Goal: Information Seeking & Learning: Check status

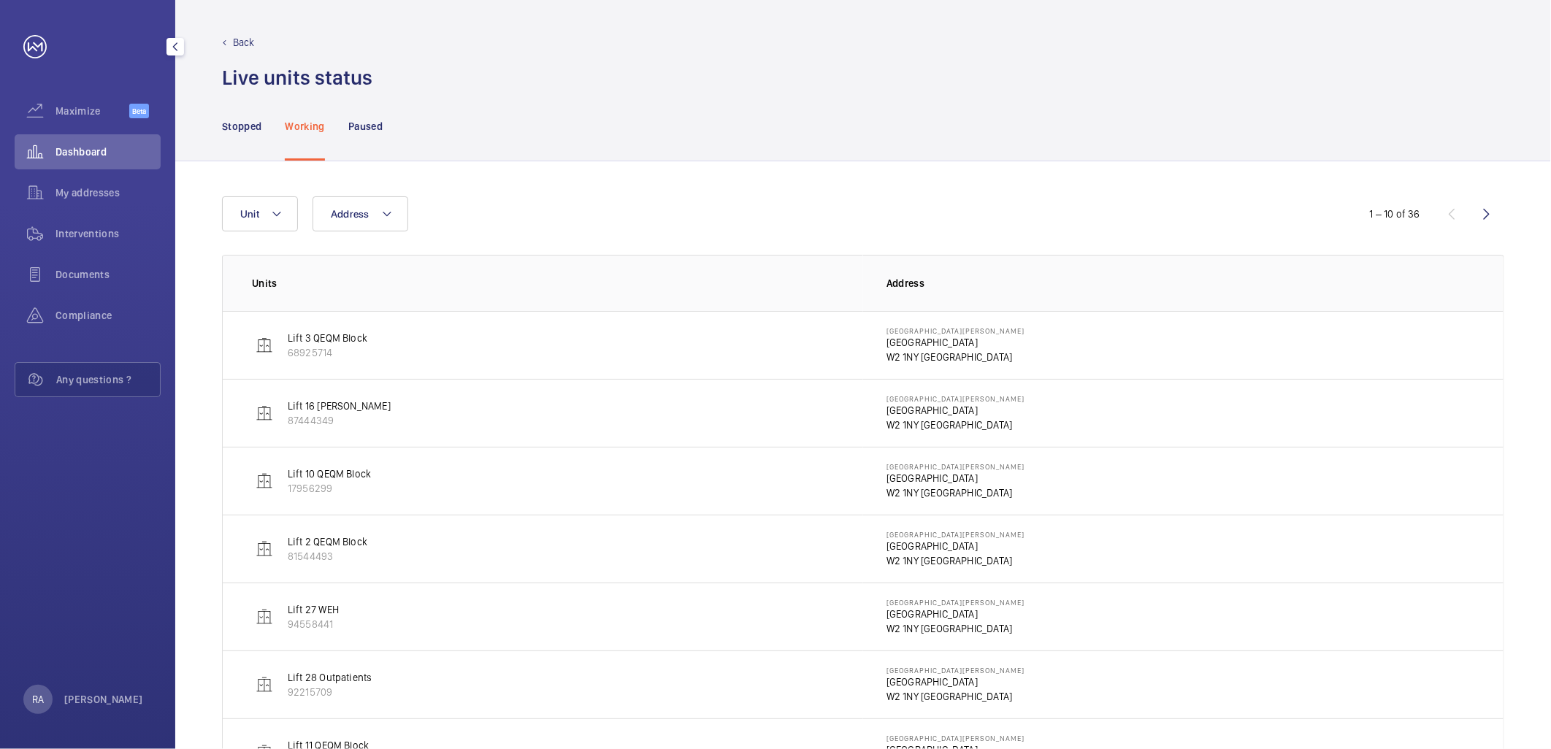
click at [89, 150] on span "Dashboard" at bounding box center [108, 152] width 105 height 15
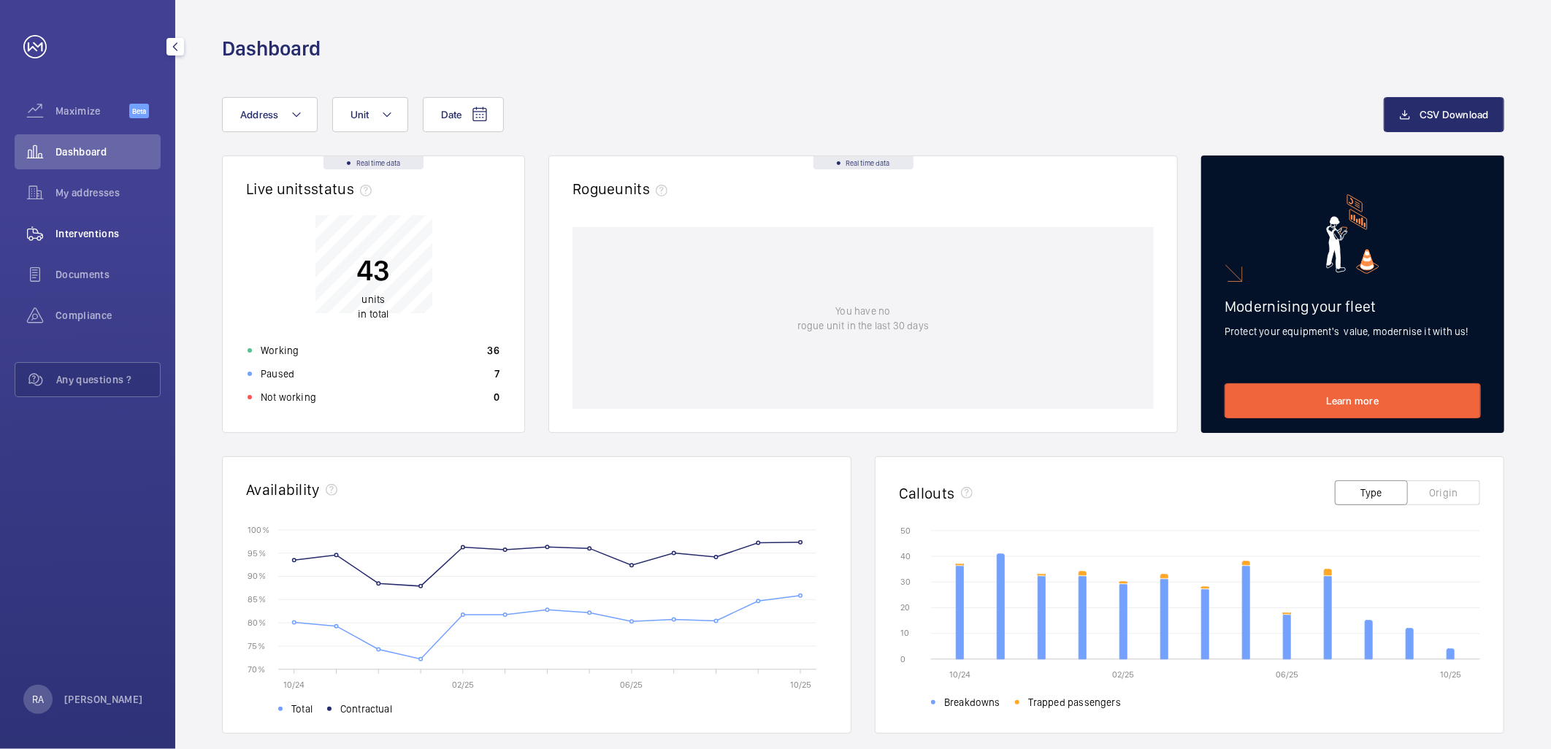
click at [84, 232] on span "Interventions" at bounding box center [108, 233] width 105 height 15
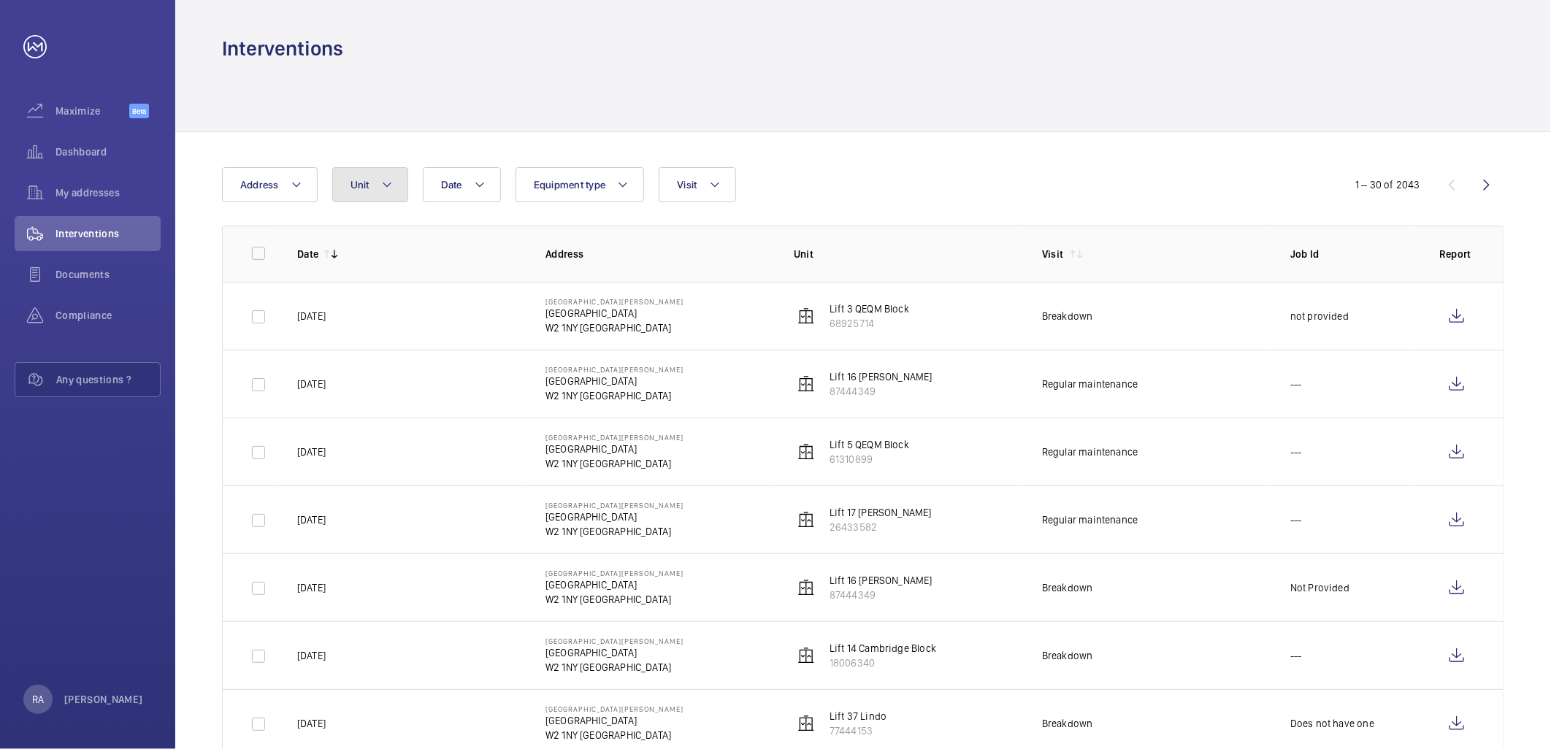
click at [382, 183] on mat-icon at bounding box center [387, 185] width 12 height 18
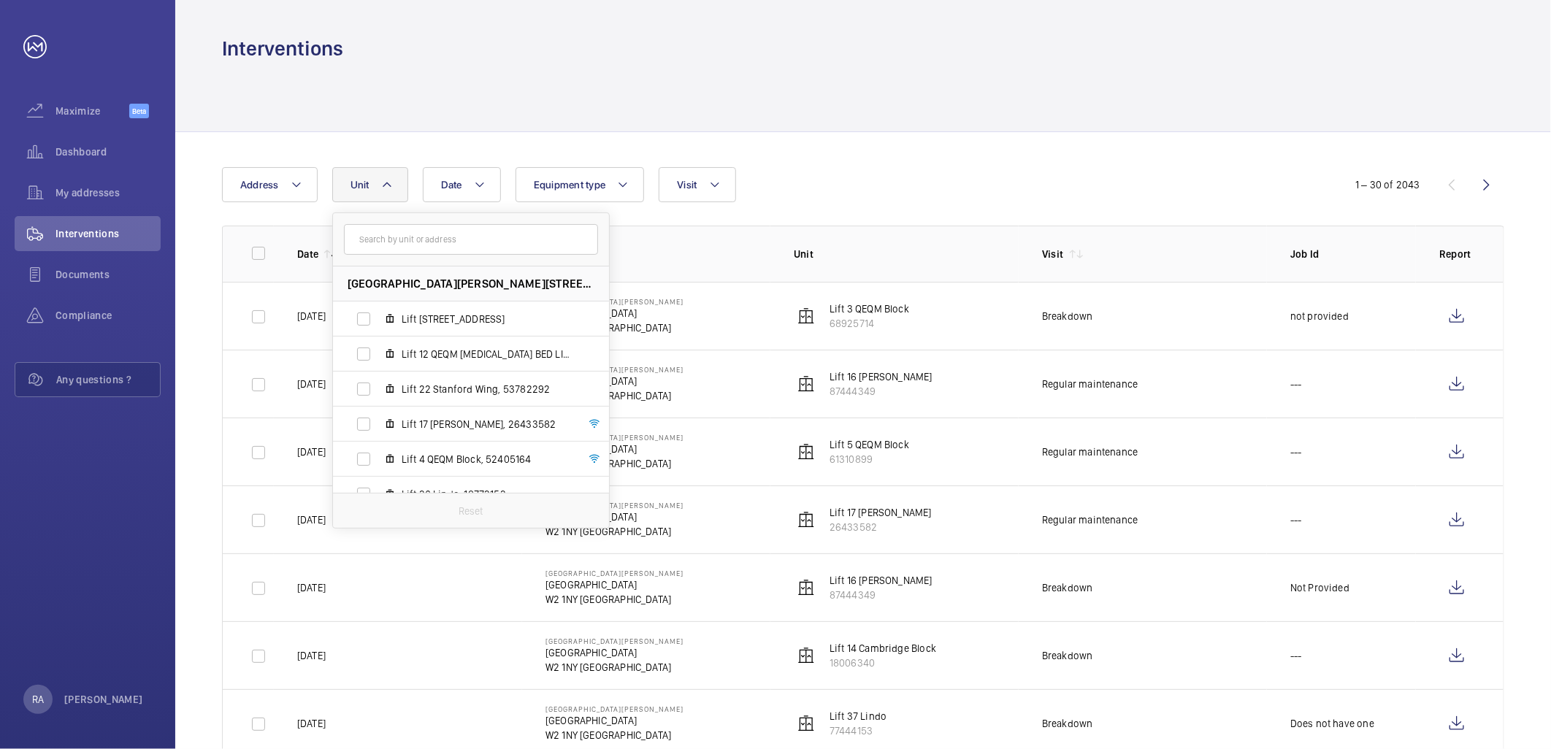
click at [382, 183] on mat-icon at bounding box center [387, 185] width 12 height 18
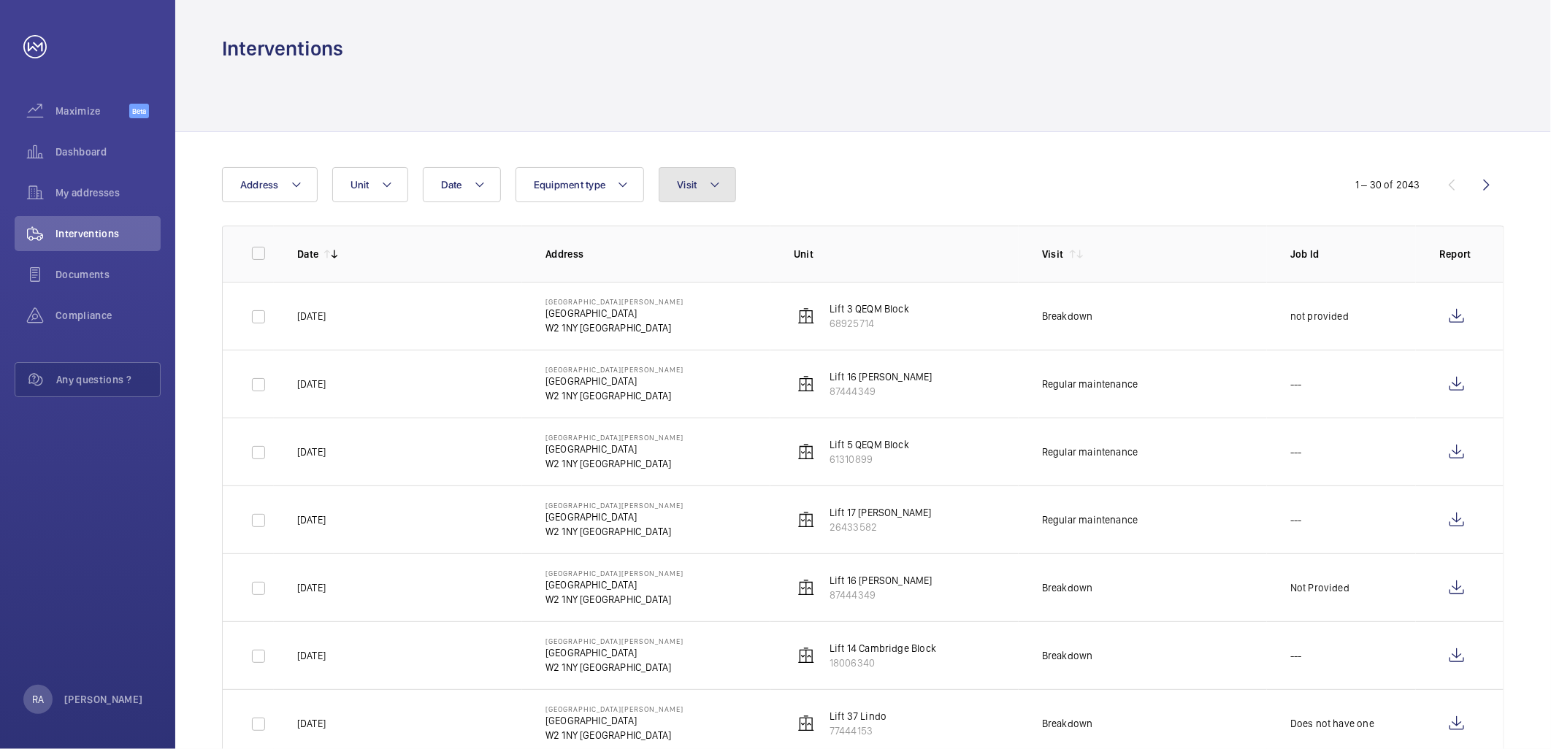
click at [725, 179] on button "Visit" at bounding box center [697, 184] width 77 height 35
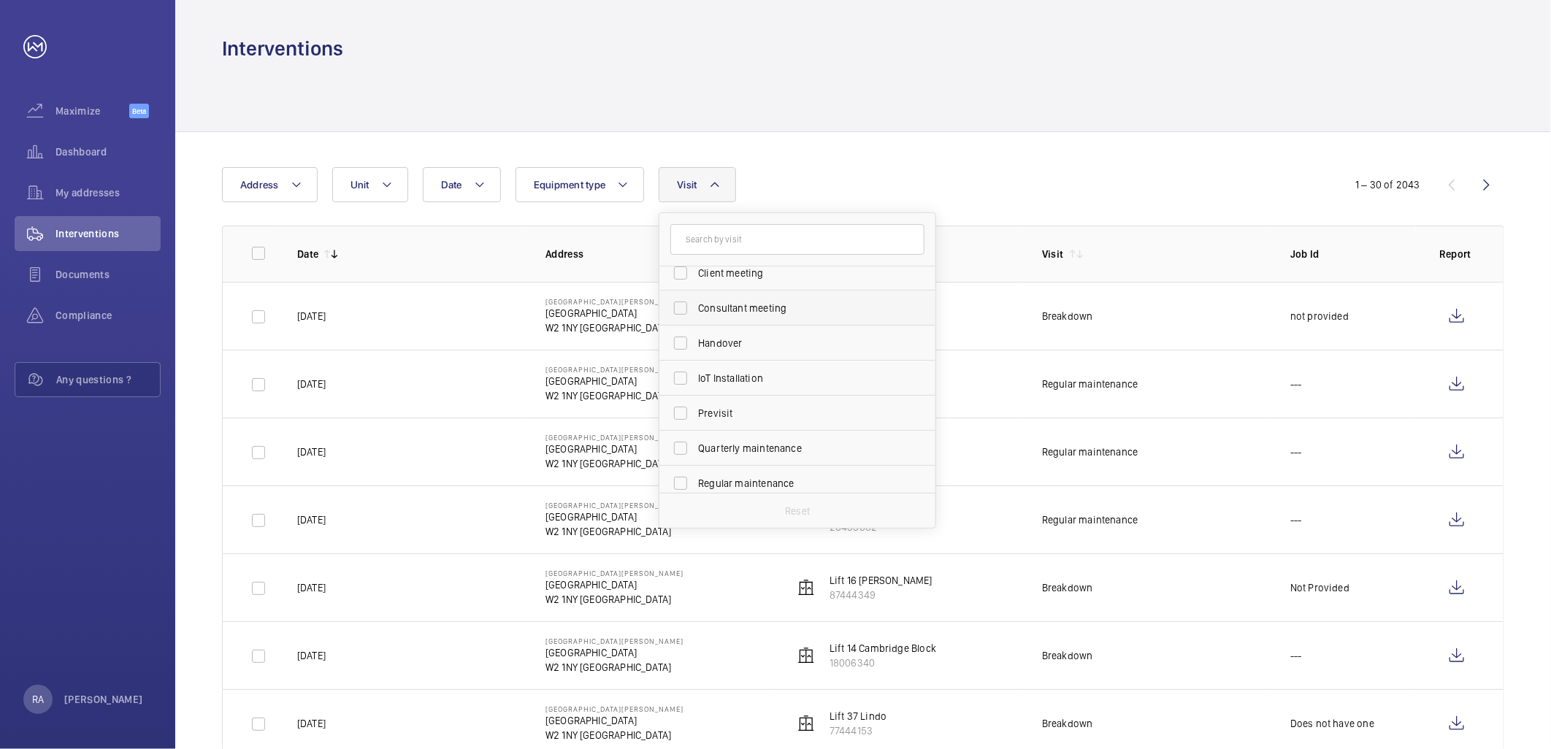
scroll to position [162, 0]
click at [687, 397] on input "Regular maintenance" at bounding box center [680, 402] width 29 height 29
checkbox input "true"
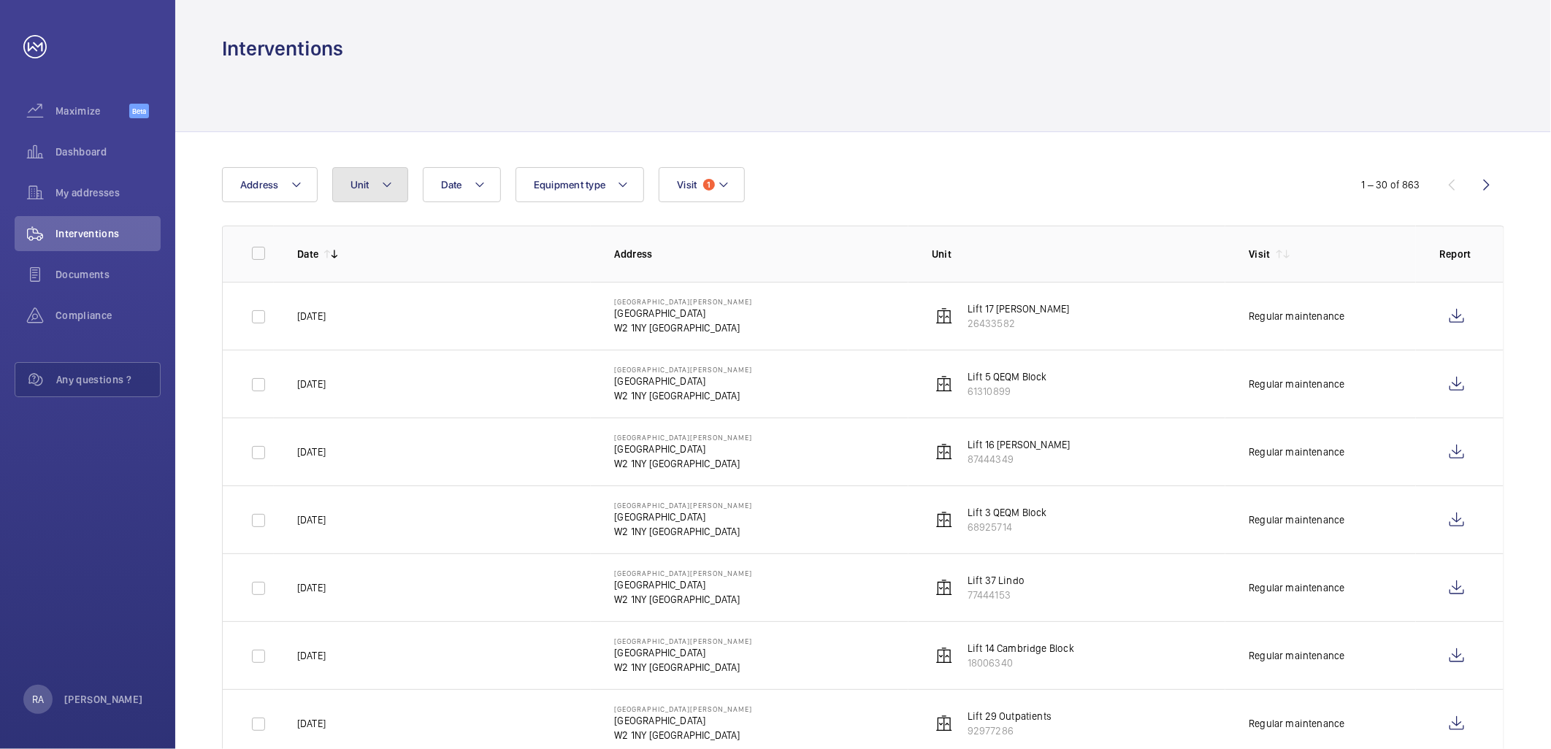
click at [399, 187] on button "Unit" at bounding box center [370, 184] width 76 height 35
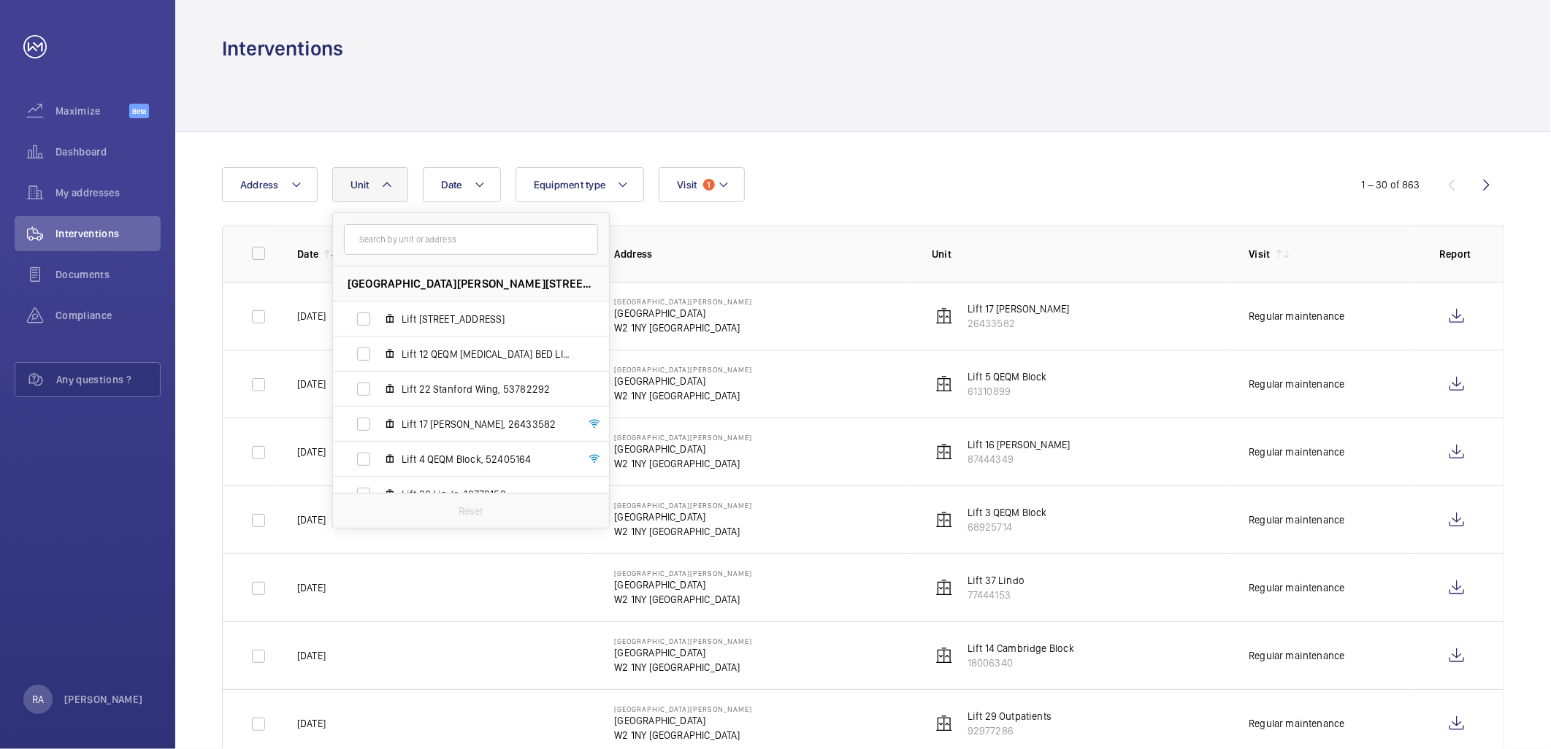
click at [871, 96] on div at bounding box center [863, 96] width 1283 height 69
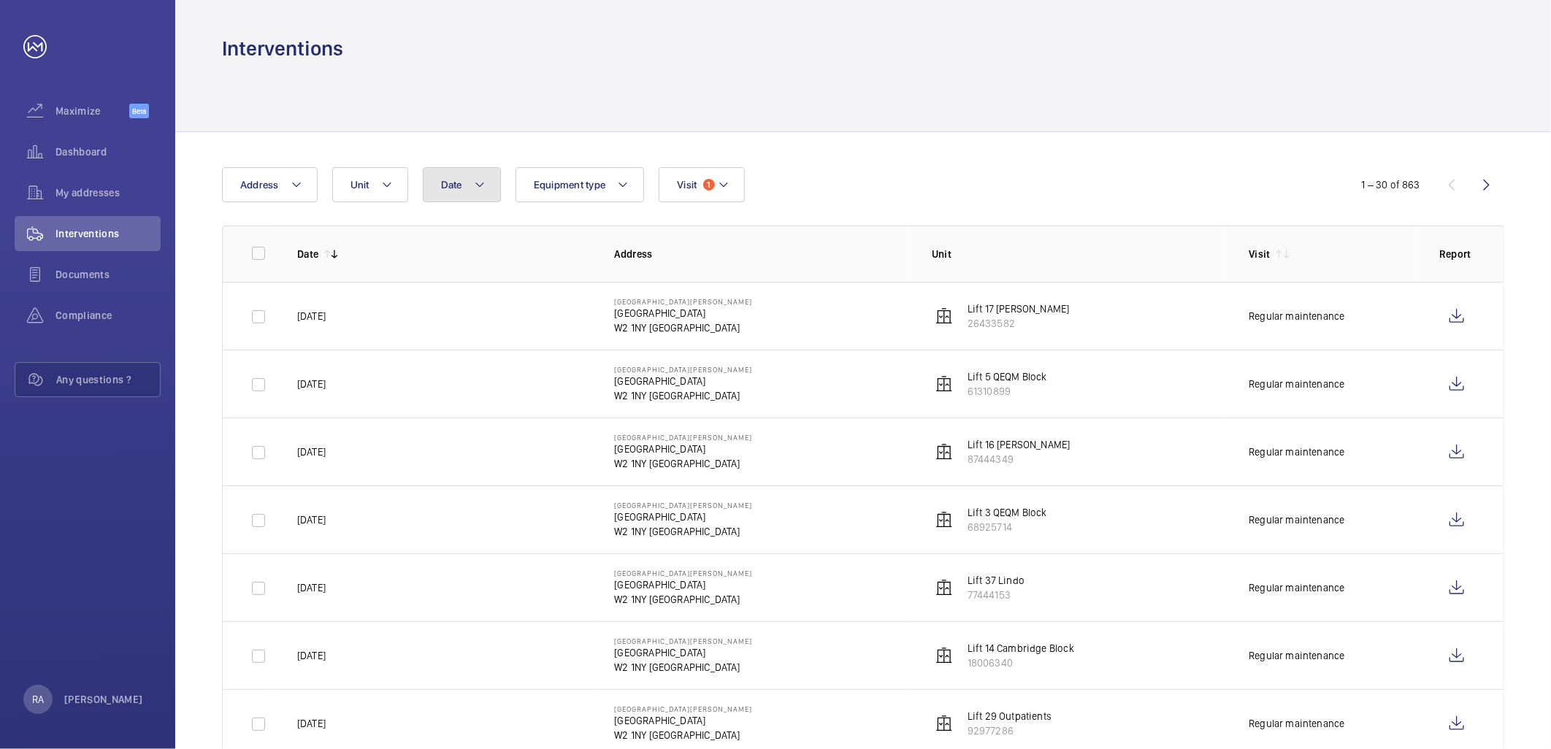
click at [487, 180] on button "Date" at bounding box center [462, 184] width 78 height 35
click at [457, 288] on mat-icon at bounding box center [461, 291] width 18 height 18
click at [444, 351] on span "1" at bounding box center [445, 354] width 28 height 28
type input "[DATE]"
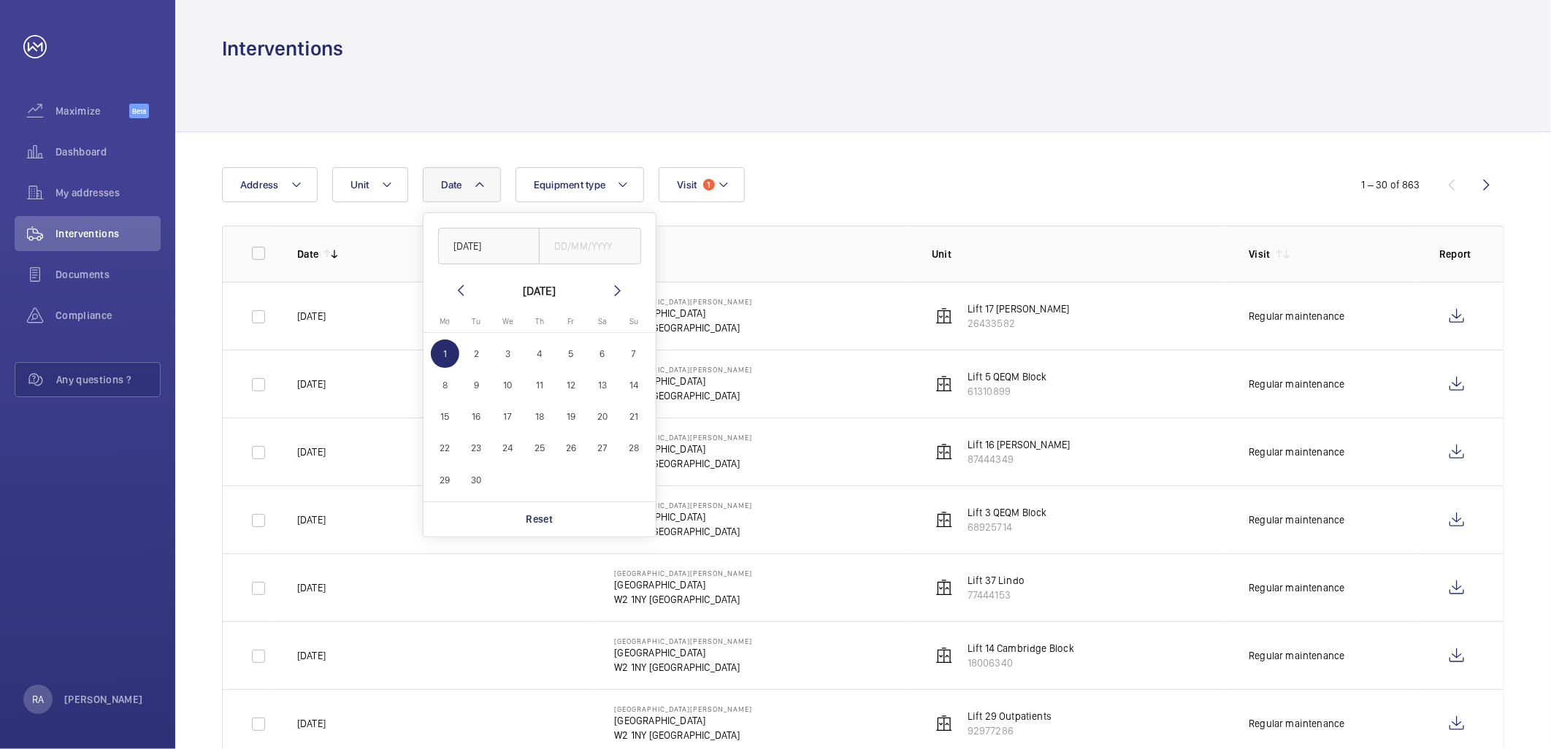
click at [410, 180] on div "Date Address Unit Equipment type Visit 1" at bounding box center [775, 184] width 1107 height 35
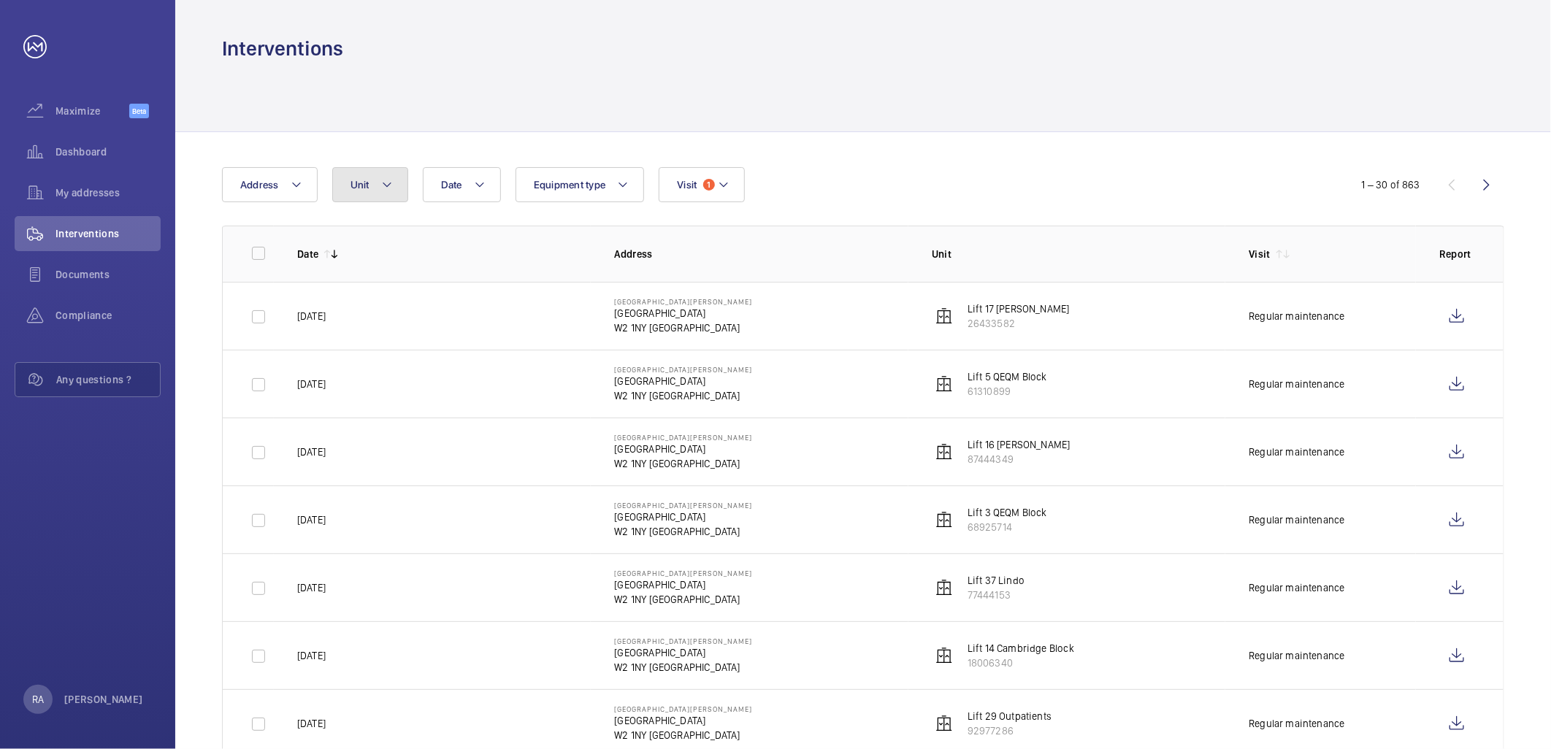
click at [390, 185] on mat-icon at bounding box center [387, 185] width 12 height 18
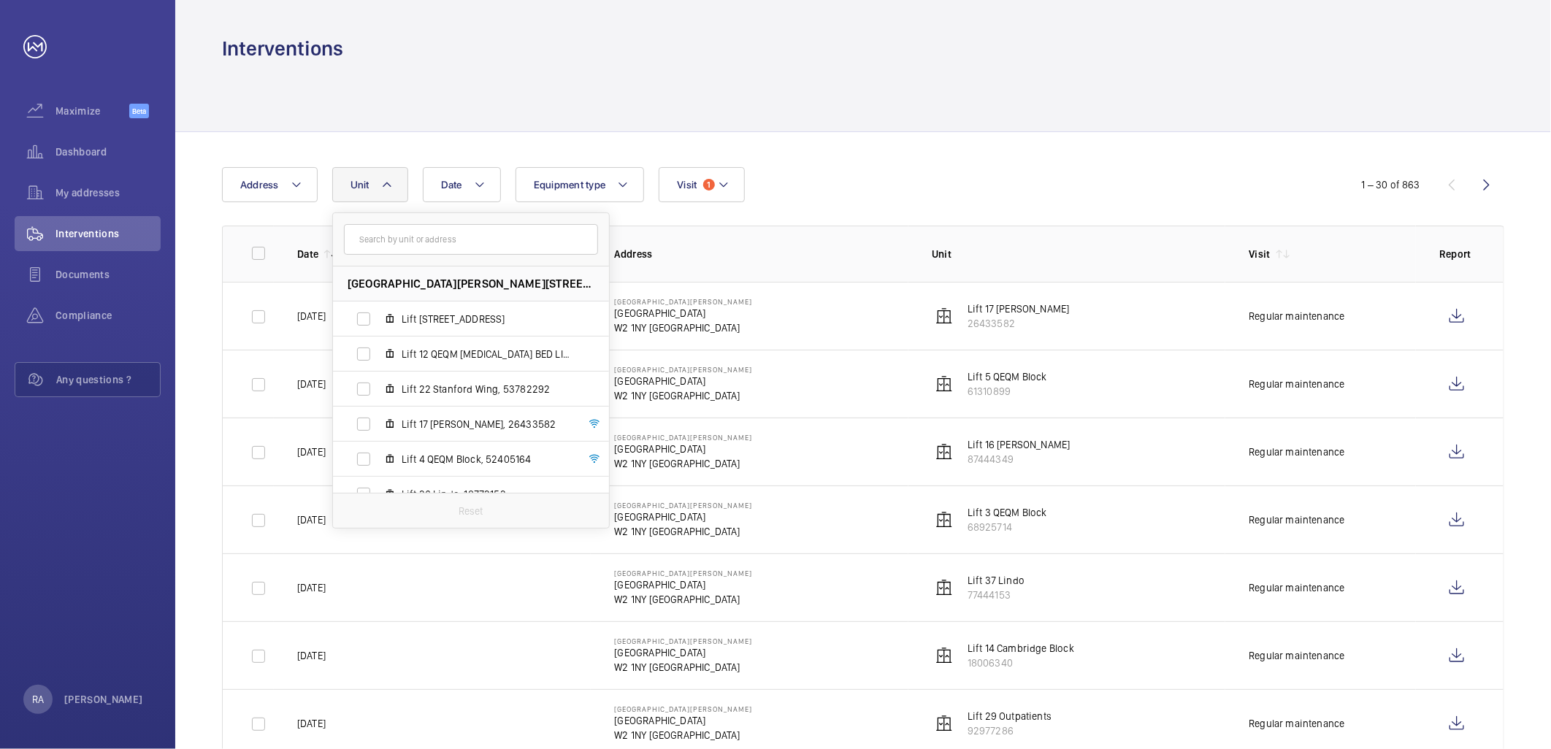
click at [427, 242] on input "text" at bounding box center [471, 239] width 254 height 31
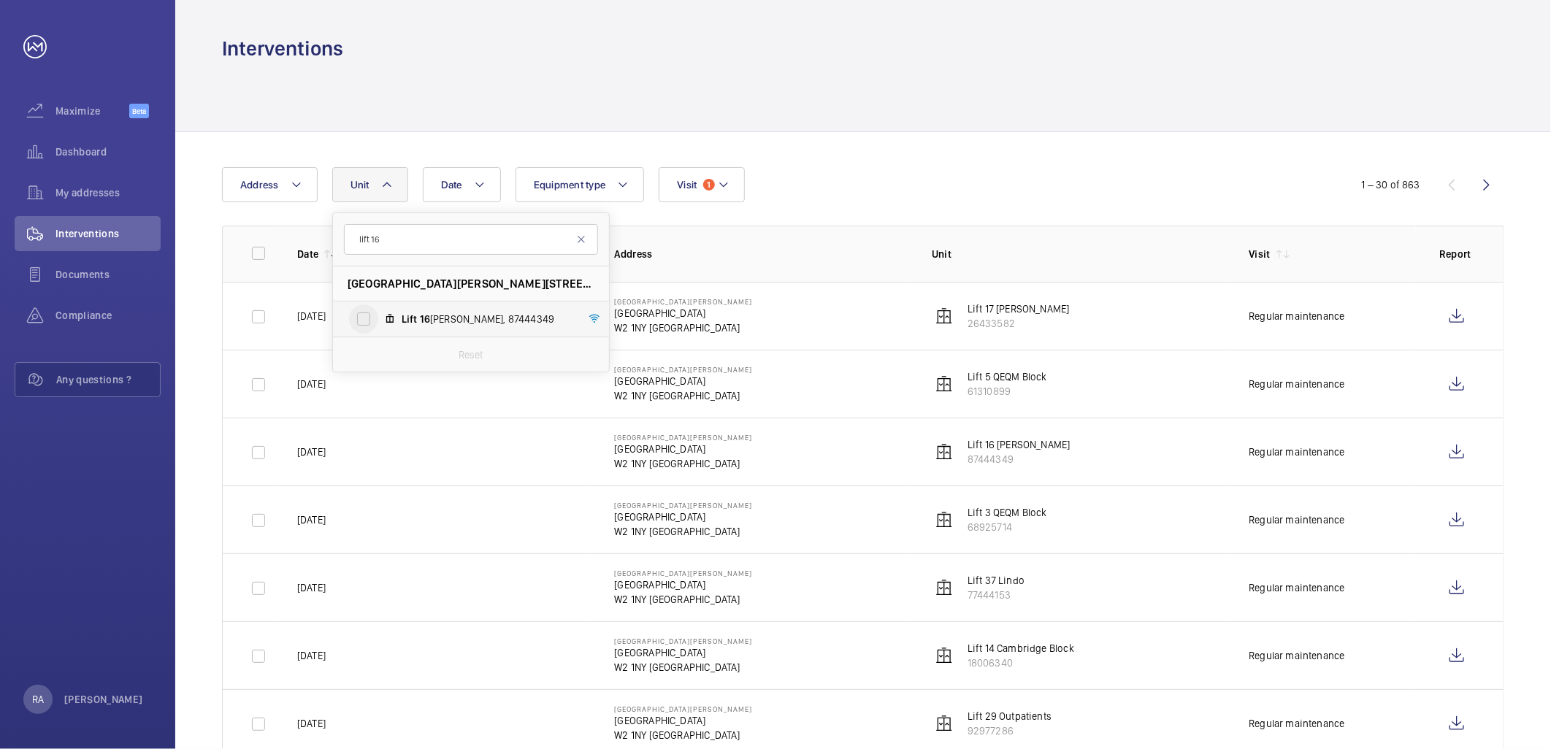
type input "lift 16"
click at [362, 318] on input "Lift 16 [PERSON_NAME], 87444349" at bounding box center [363, 319] width 29 height 29
checkbox input "true"
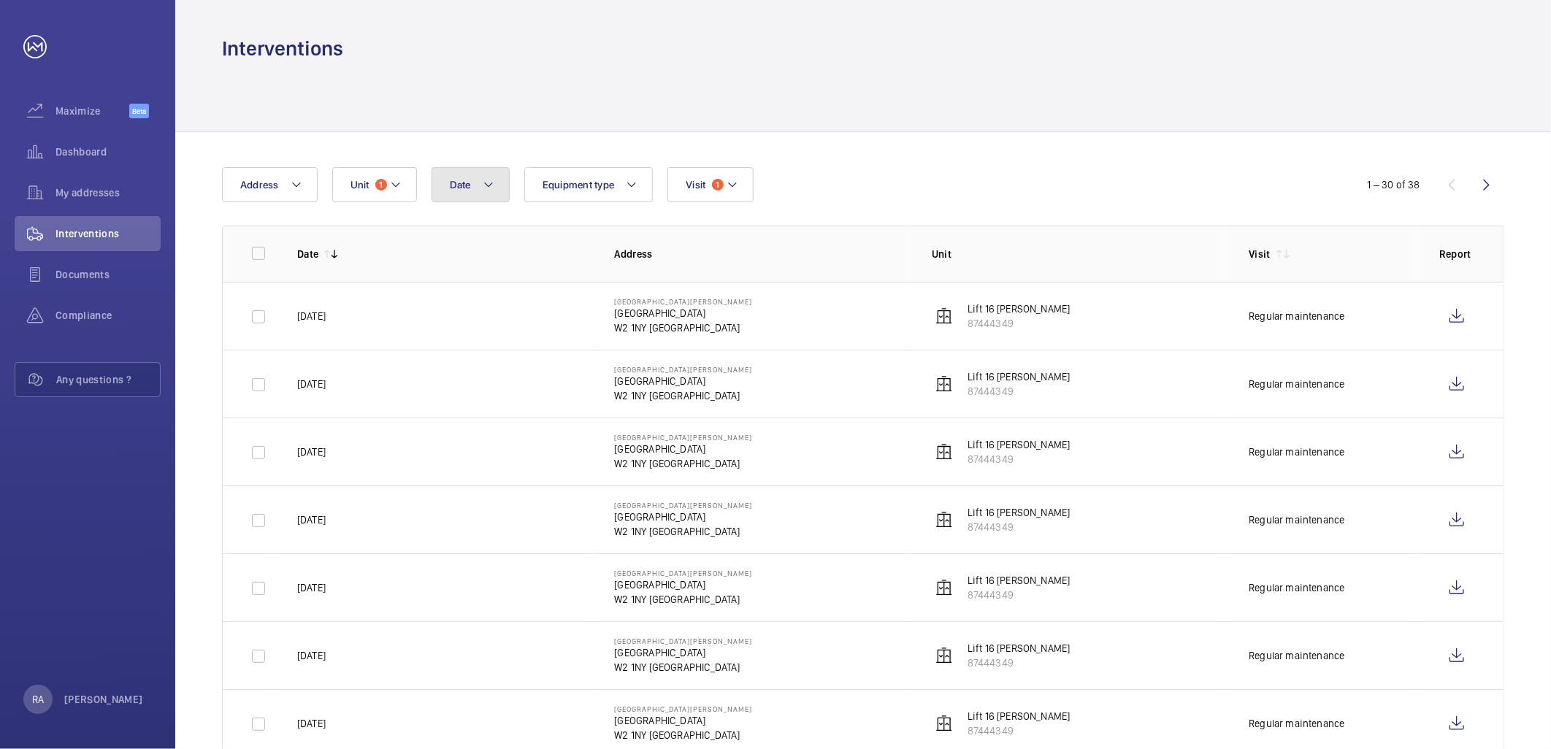
click at [504, 177] on button "Date" at bounding box center [471, 184] width 78 height 35
click at [463, 293] on mat-icon at bounding box center [470, 291] width 18 height 18
click at [455, 346] on span "1" at bounding box center [454, 354] width 28 height 28
type input "[DATE]"
click at [827, 169] on div "Date [DATE] [DATE] [DATE] Mo [DATE] Tu [DATE] We [DATE] Th [DATE] Fr [DATE] Sa …" at bounding box center [775, 184] width 1107 height 35
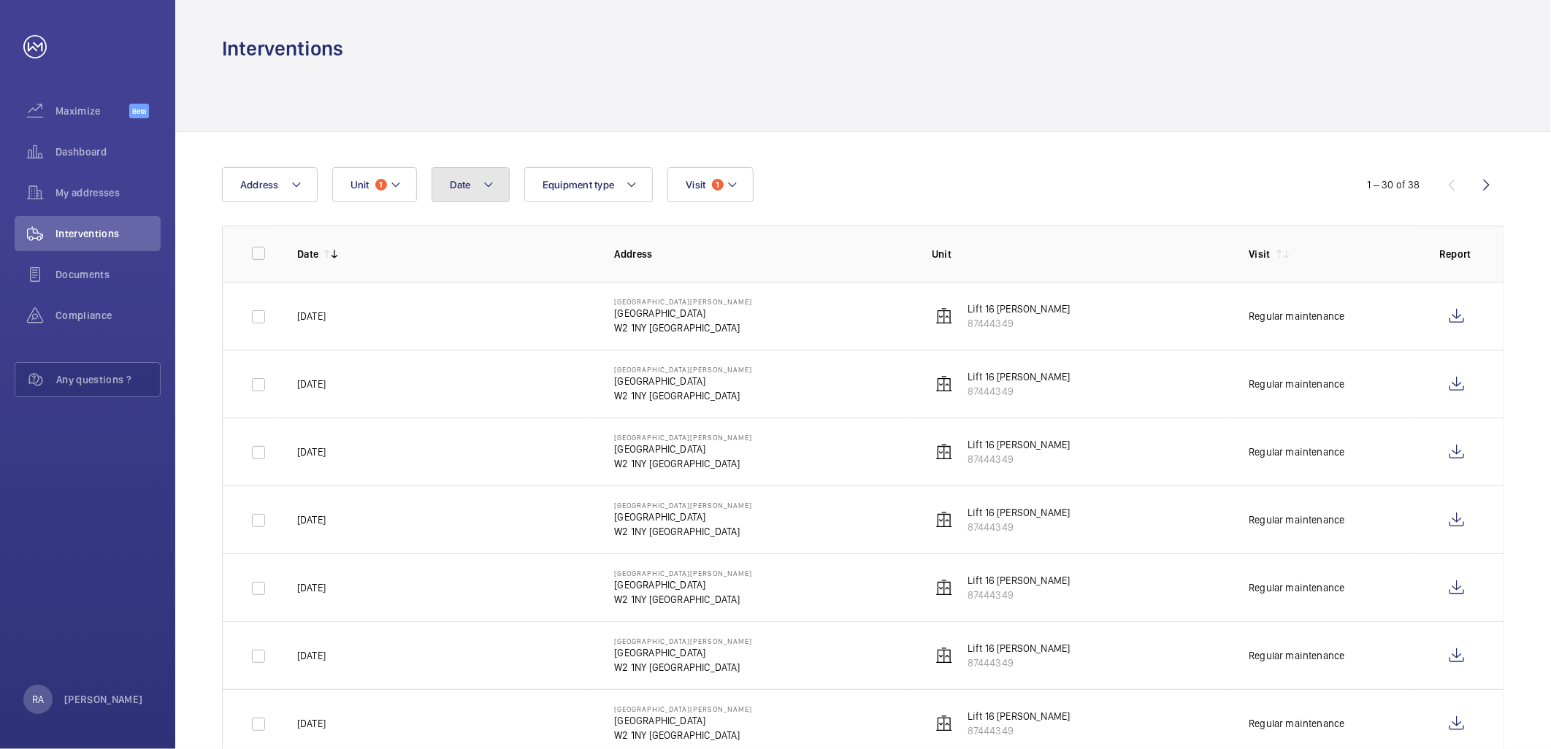
click at [488, 181] on mat-icon at bounding box center [489, 185] width 12 height 18
click at [480, 234] on input "text" at bounding box center [498, 246] width 102 height 37
click at [470, 294] on mat-icon at bounding box center [470, 291] width 18 height 18
click at [456, 345] on span "1" at bounding box center [454, 354] width 28 height 28
type input "[DATE]"
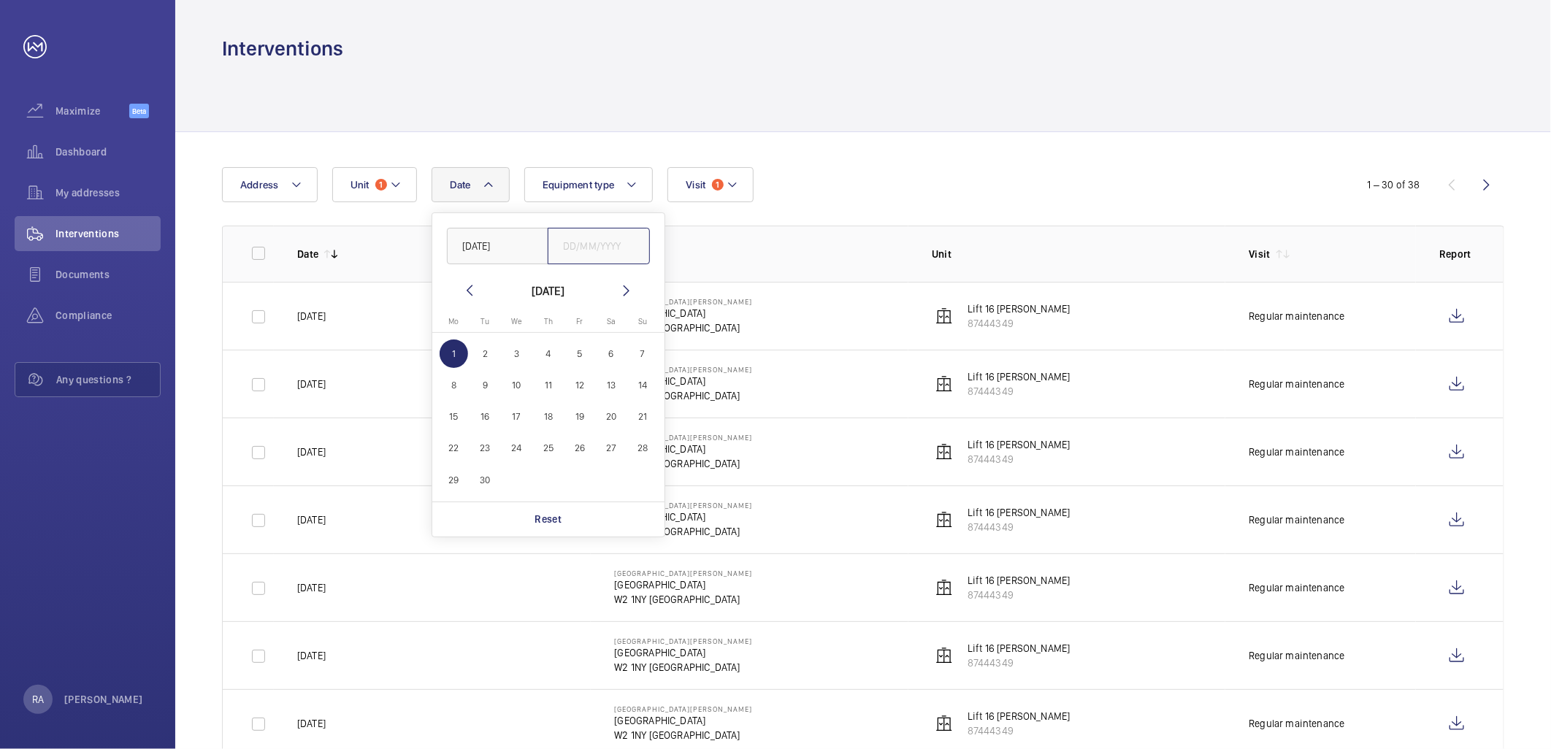
click at [618, 252] on input "text" at bounding box center [599, 246] width 102 height 37
click at [627, 285] on mat-icon at bounding box center [627, 291] width 18 height 18
click at [455, 382] on span "6" at bounding box center [454, 385] width 28 height 28
type input "[DATE]"
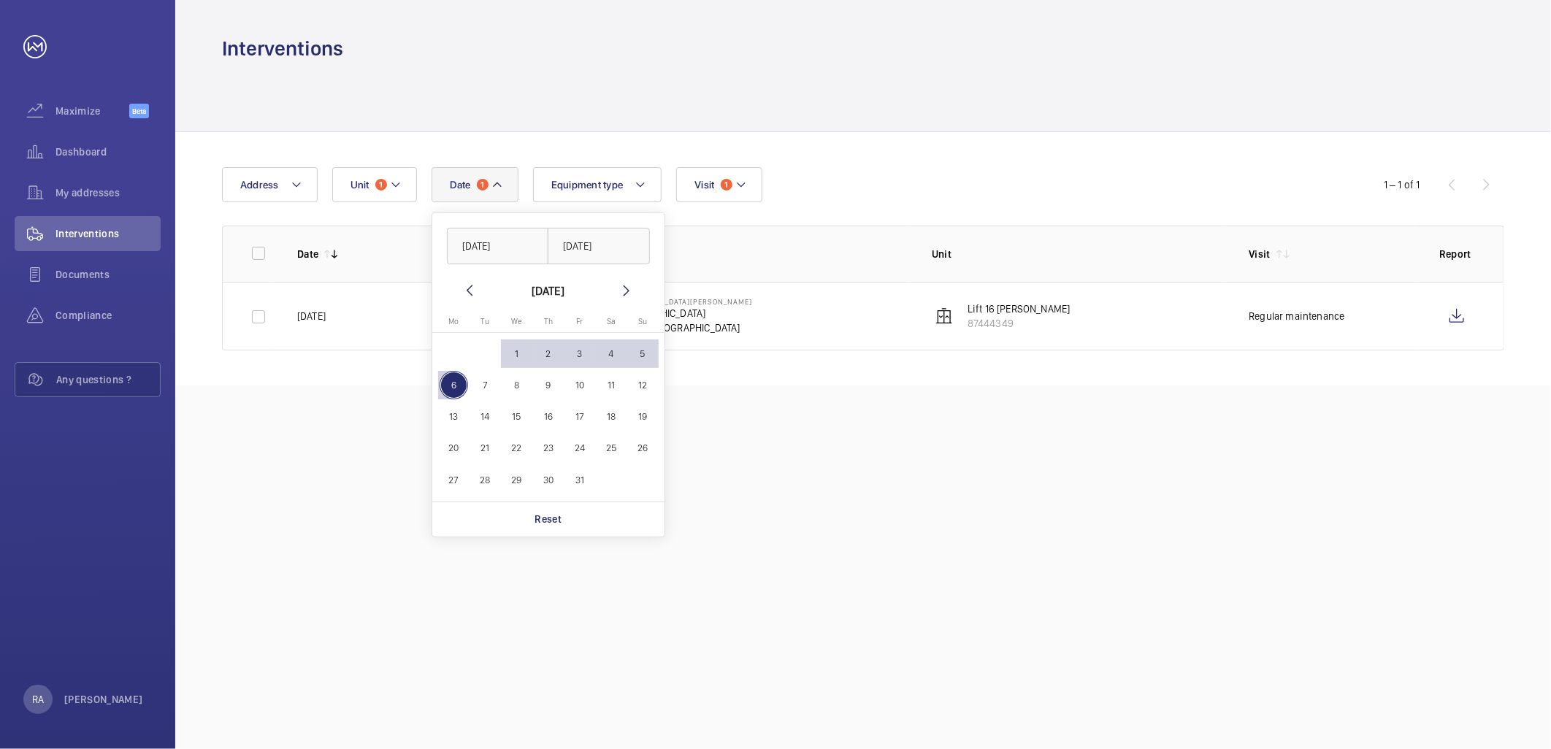
click at [811, 154] on div "Date 1 [DATE] [DATE] [DATE] [DATE] Mo [DATE] Tu [DATE] We [DATE] Th [DATE] Fr […" at bounding box center [863, 258] width 1376 height 253
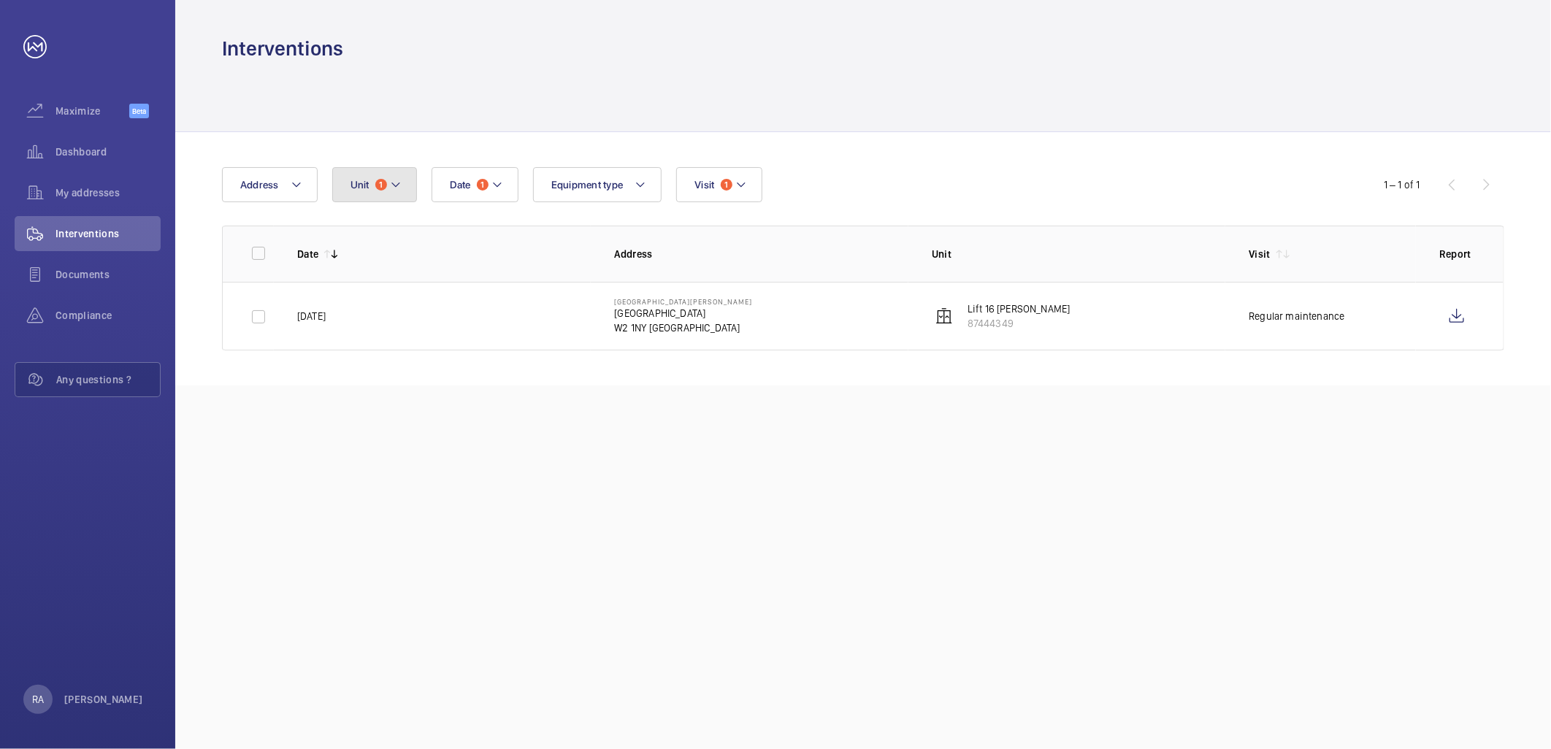
click at [404, 186] on button "Unit 1" at bounding box center [374, 184] width 85 height 35
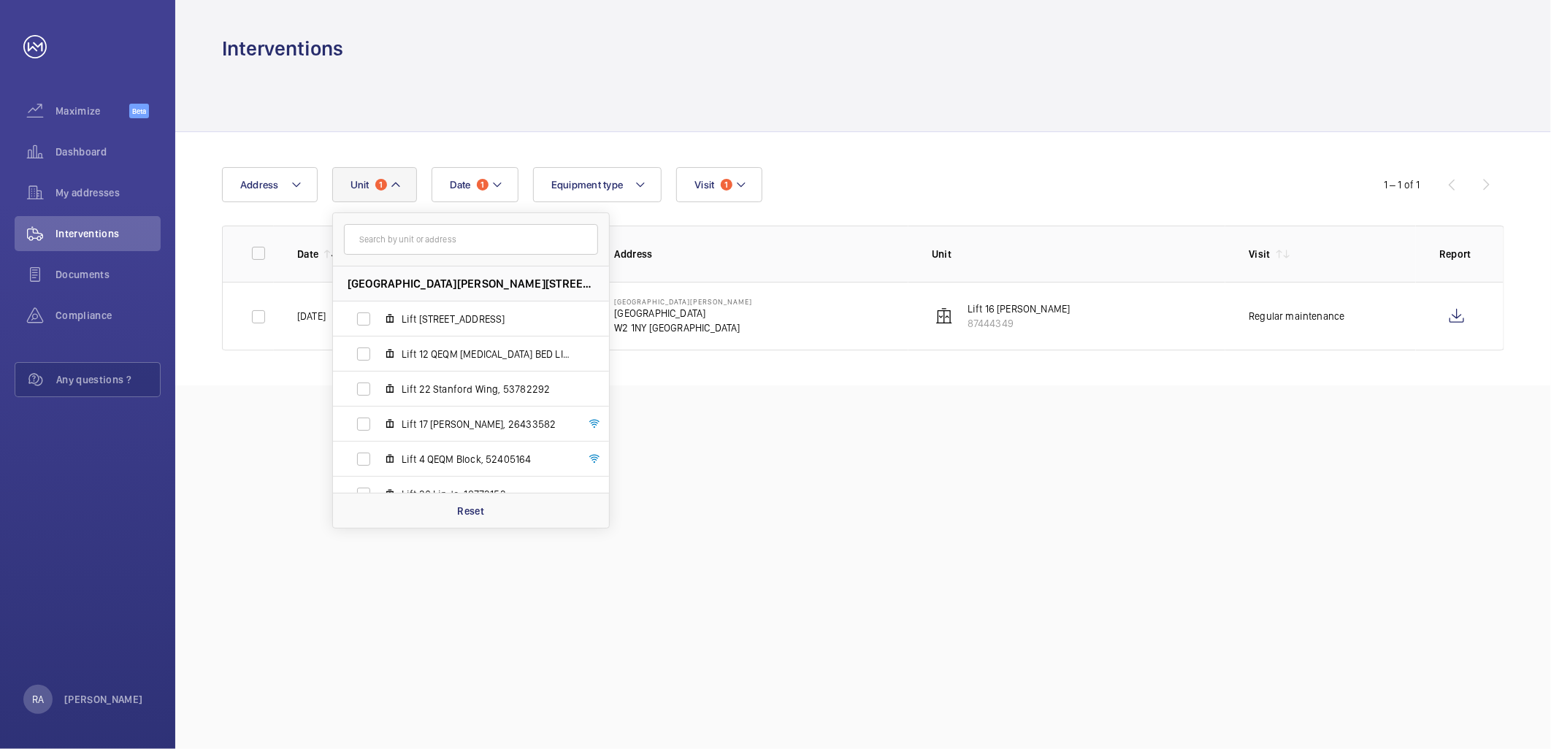
click at [393, 239] on input "text" at bounding box center [471, 239] width 254 height 31
type input "lift 36"
click at [364, 315] on input "Lift 36 Lindo, 18773153" at bounding box center [363, 319] width 29 height 29
checkbox input "true"
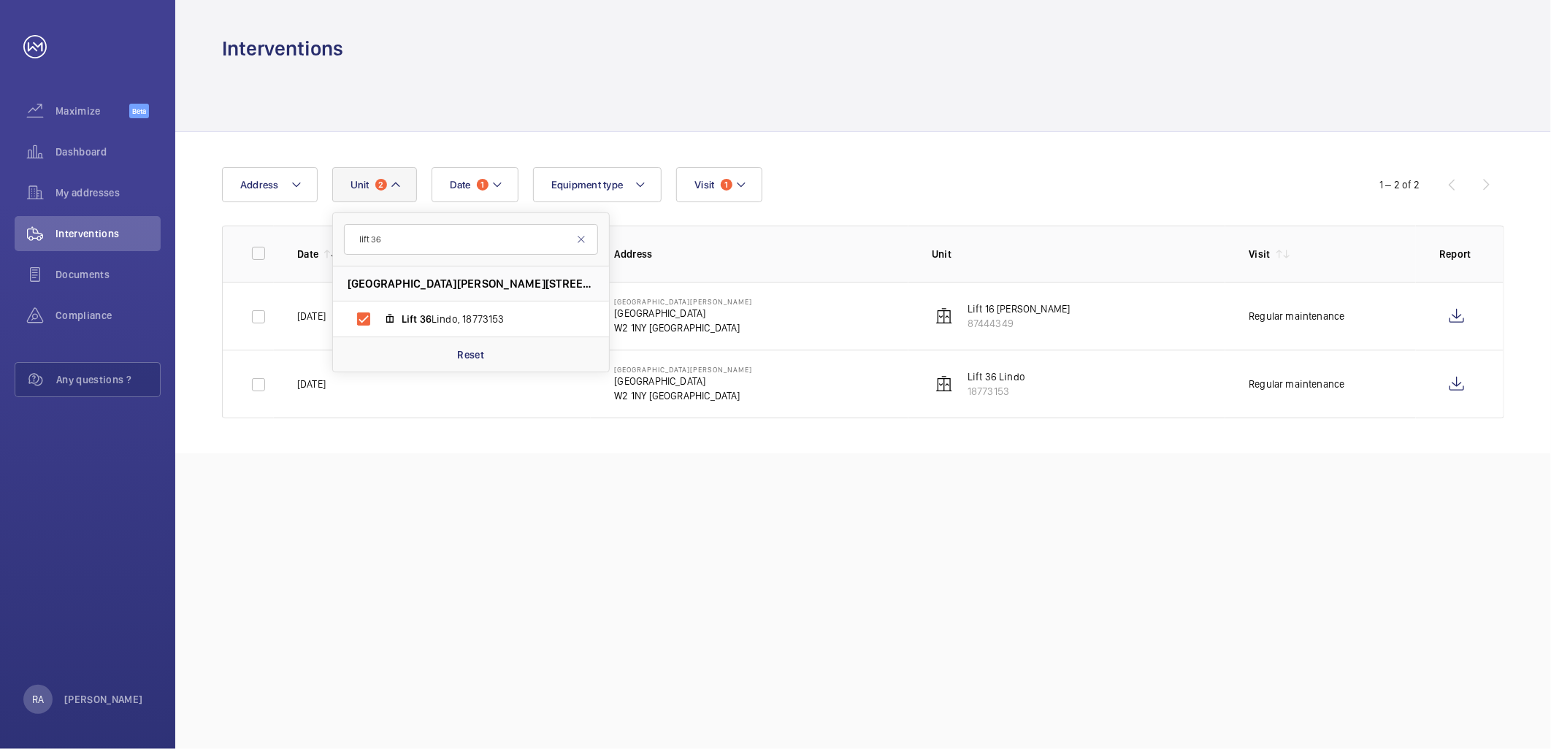
click at [392, 183] on mat-icon at bounding box center [396, 185] width 12 height 18
click at [397, 174] on button "Unit 2" at bounding box center [374, 184] width 85 height 35
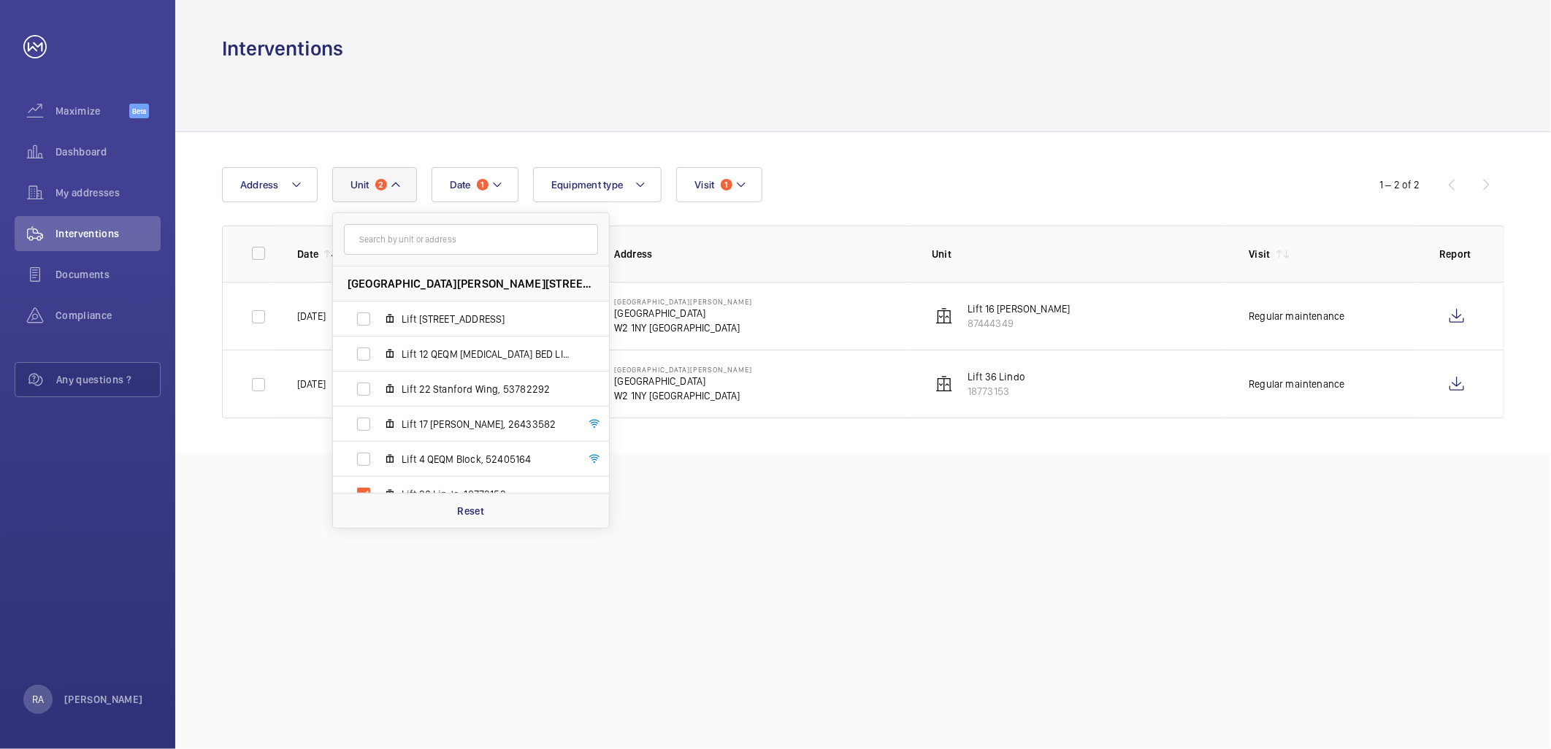
click at [390, 235] on input "text" at bounding box center [471, 239] width 254 height 31
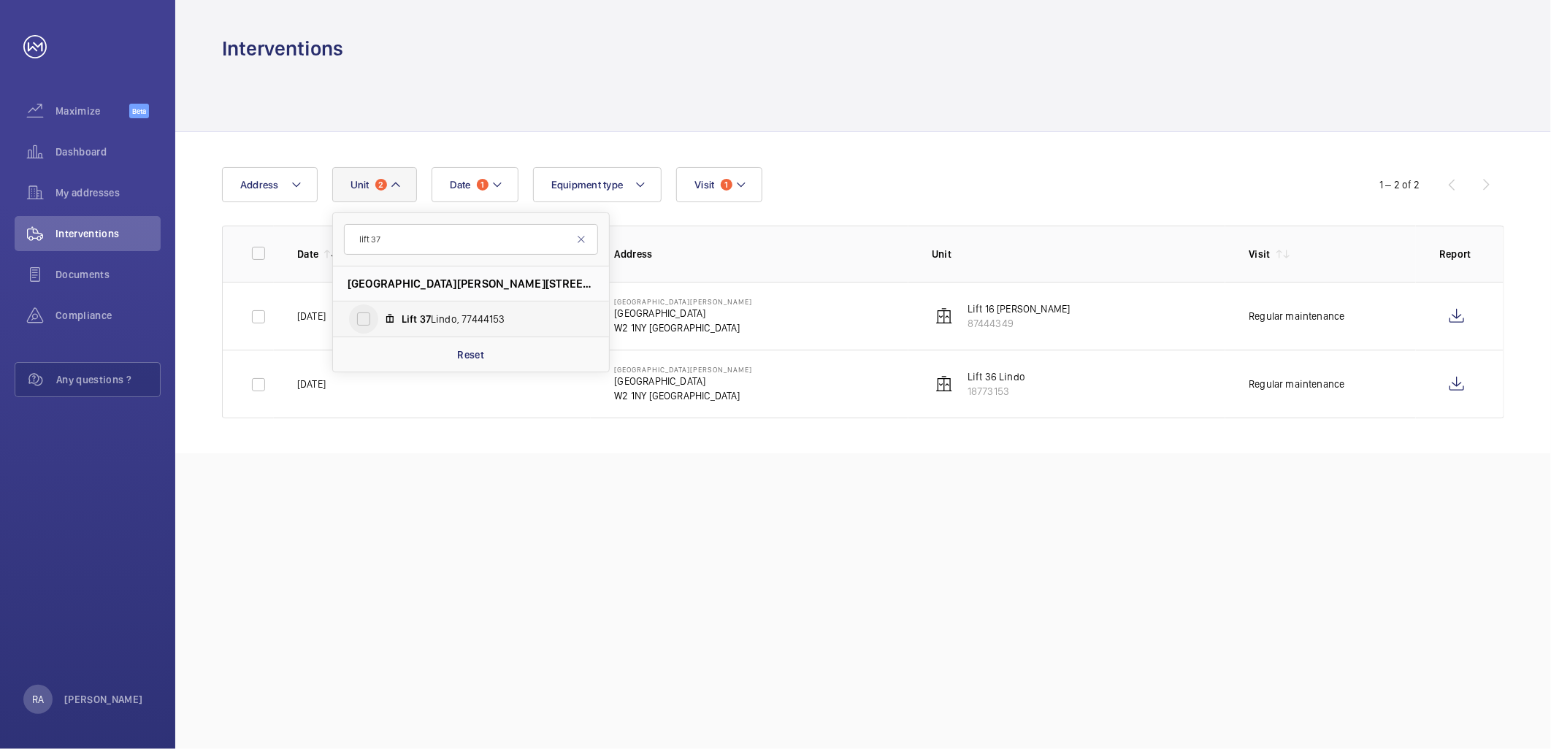
type input "lift 37"
click at [363, 318] on input "Lift 37 Lindo, 77444153" at bounding box center [363, 319] width 29 height 29
checkbox input "true"
click at [391, 234] on input "lift 37" at bounding box center [471, 239] width 254 height 31
type input "lift 17"
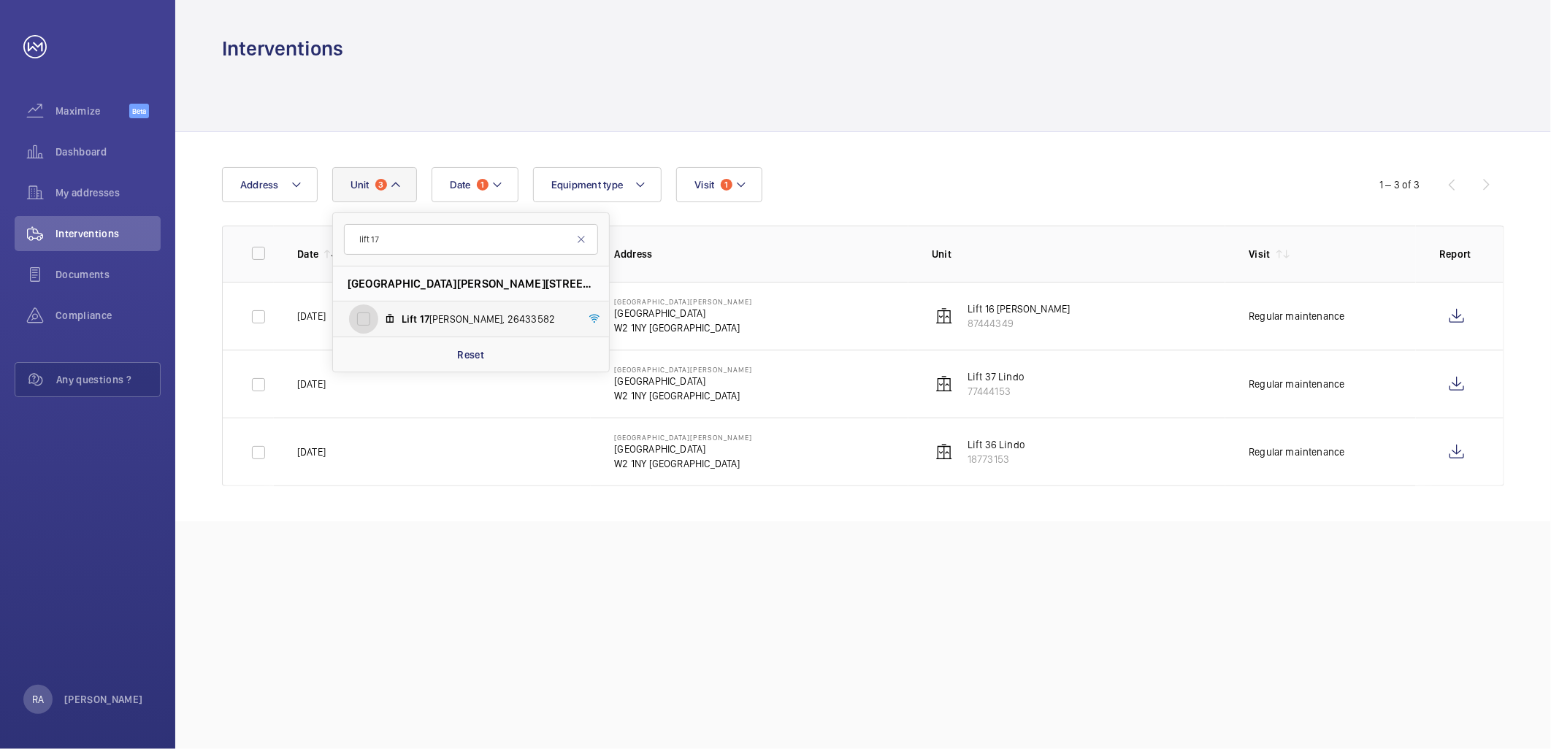
click at [355, 316] on input "Lift 17 [PERSON_NAME], 26433582" at bounding box center [363, 319] width 29 height 29
checkbox input "true"
click at [402, 234] on input "lift 17" at bounding box center [471, 239] width 254 height 31
click at [416, 235] on input "lift 17" at bounding box center [471, 239] width 254 height 31
type input "lift 34"
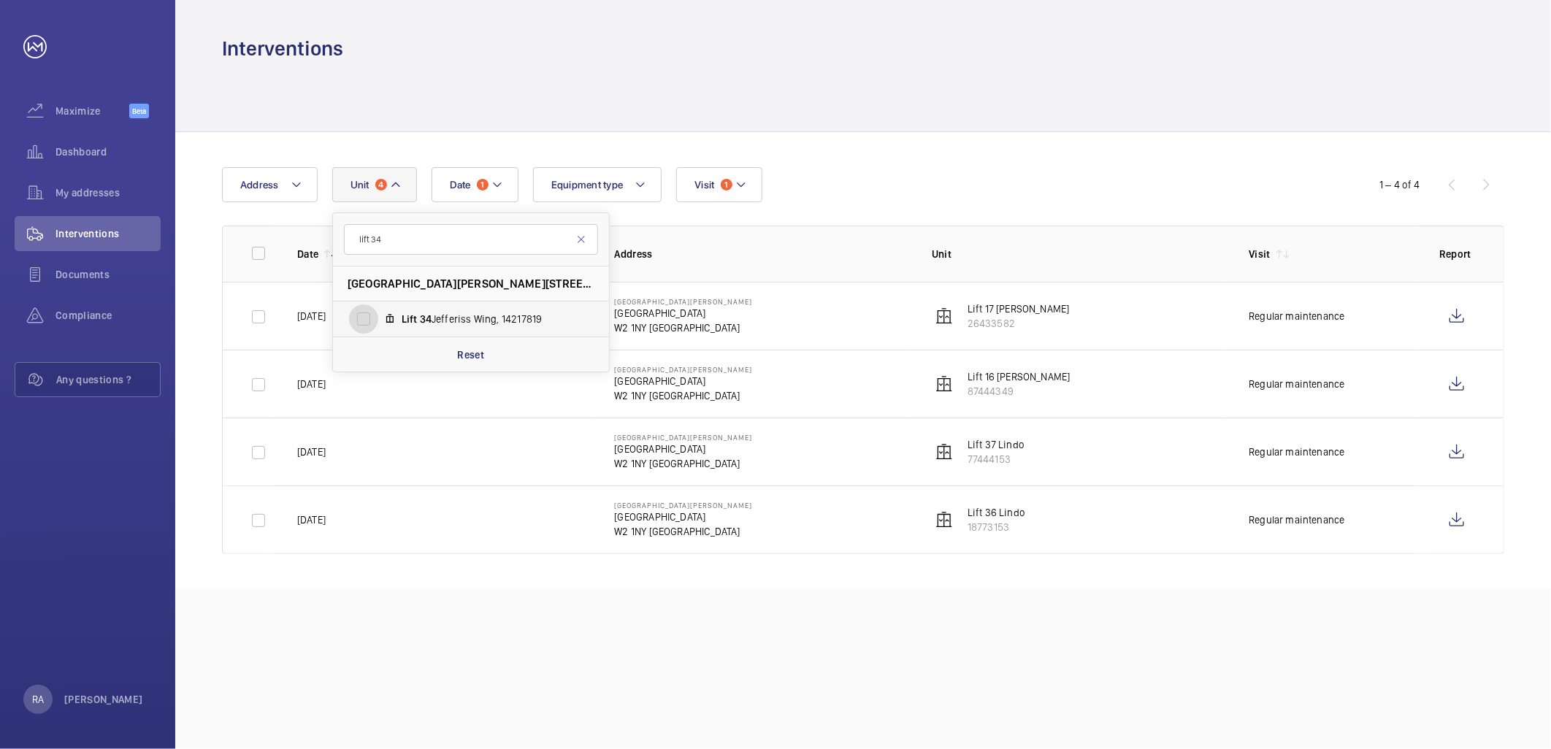
click at [362, 317] on input "Lift 34 Jefferiss Wing, 14217819" at bounding box center [363, 319] width 29 height 29
checkbox input "true"
click at [641, 75] on div at bounding box center [863, 96] width 1283 height 69
